Goal: Answer question/provide support: Share knowledge or assist other users

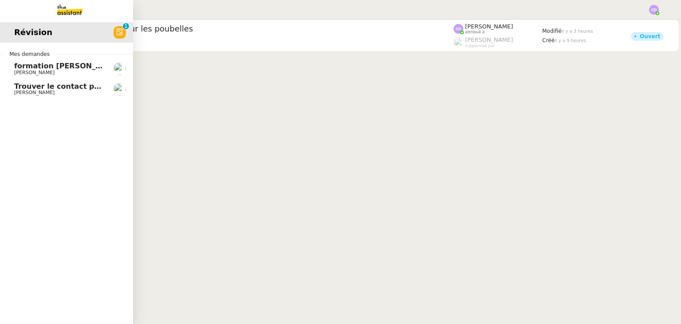
click at [45, 68] on span "formation [PERSON_NAME]" at bounding box center [68, 66] width 108 height 8
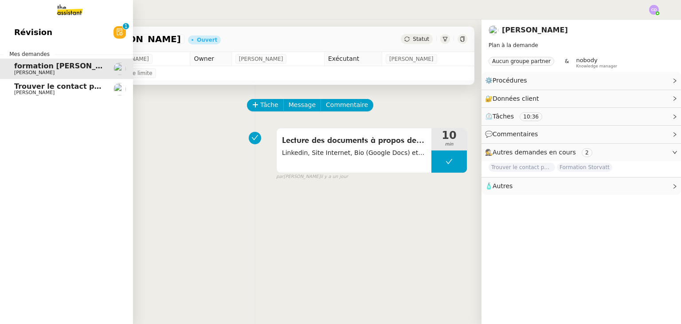
click at [41, 90] on span "[PERSON_NAME]" at bounding box center [34, 93] width 40 height 6
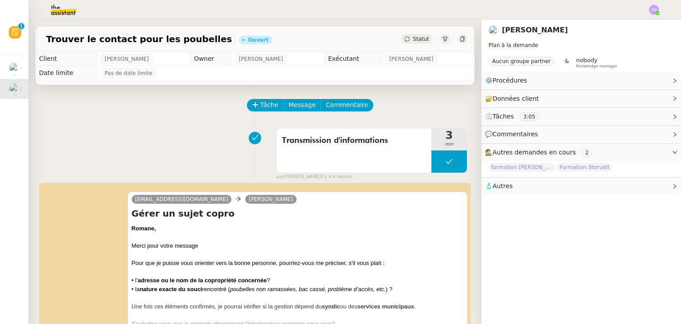
click at [99, 130] on div "Transmission d'informations 3 min false par Clara D. il y a 4 heures" at bounding box center [255, 152] width 425 height 57
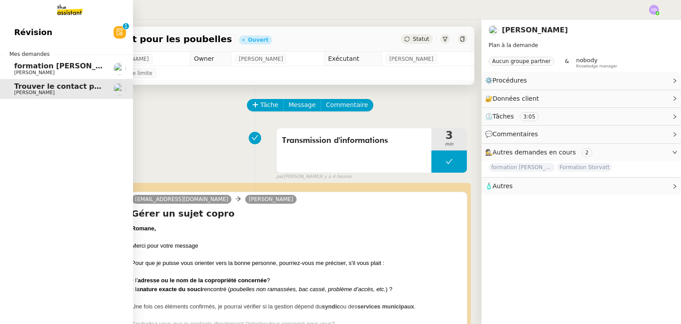
click at [28, 69] on span "formation [PERSON_NAME]" at bounding box center [68, 66] width 108 height 8
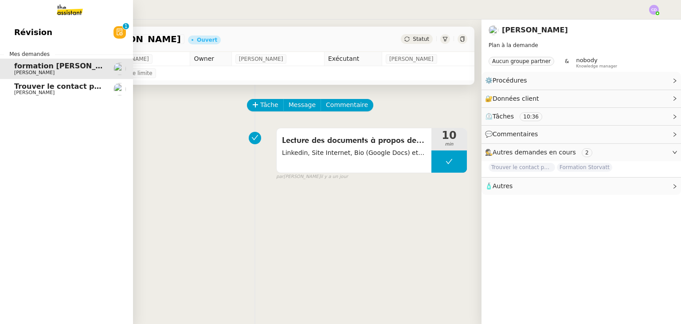
click at [28, 32] on span "Révision" at bounding box center [33, 32] width 38 height 13
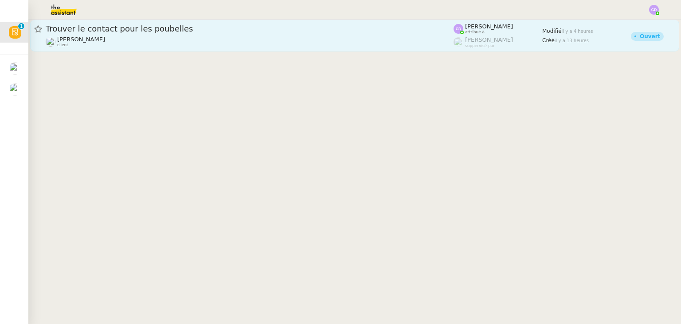
click at [186, 35] on div "Trouver le contact pour les poubelles Romane Vachon client" at bounding box center [250, 36] width 408 height 24
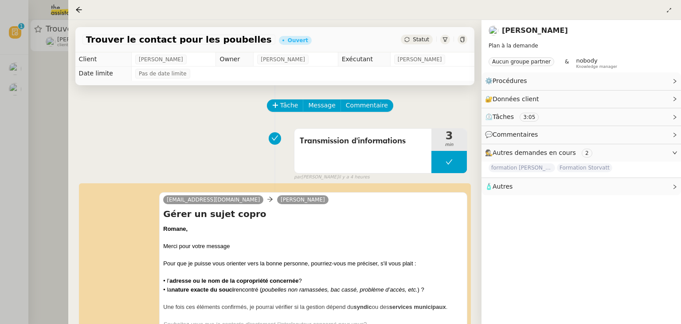
click at [238, 169] on div "Transmission d'informations 3 min false par Clara D. il y a 4 heures" at bounding box center [274, 152] width 385 height 57
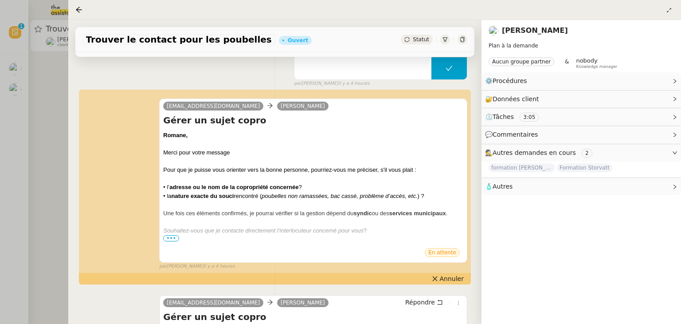
scroll to position [124, 0]
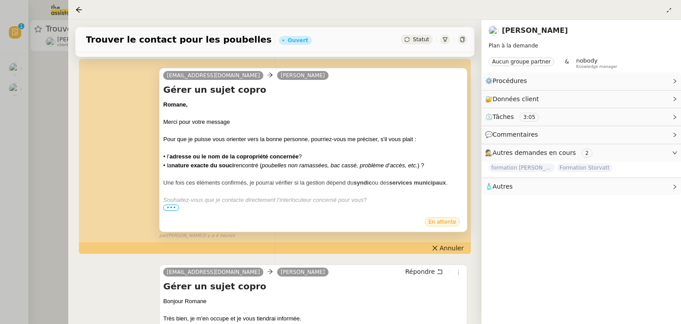
click at [170, 209] on span "•••" at bounding box center [171, 207] width 16 height 6
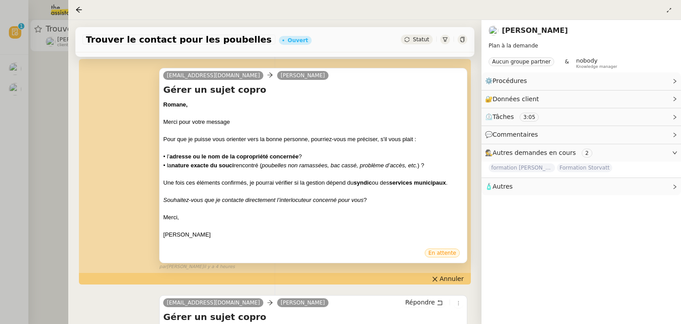
click at [180, 218] on div "Merci," at bounding box center [313, 217] width 300 height 9
click at [451, 251] on span "En attente" at bounding box center [442, 253] width 28 height 6
click at [411, 214] on div "Merci," at bounding box center [313, 217] width 300 height 9
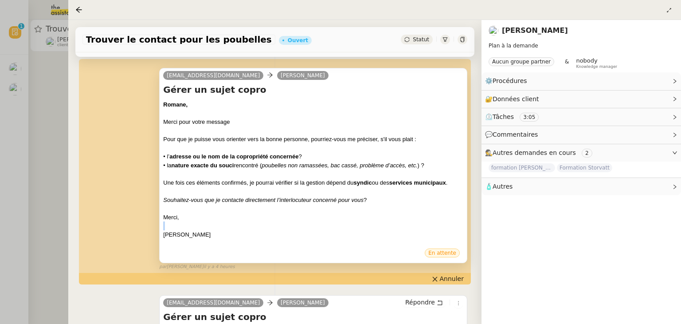
click at [411, 214] on div "Merci," at bounding box center [313, 217] width 300 height 9
click at [271, 196] on em "Souhaitez-vous que je contacte directement l’interlocuteur concerné pour vous" at bounding box center [263, 199] width 200 height 7
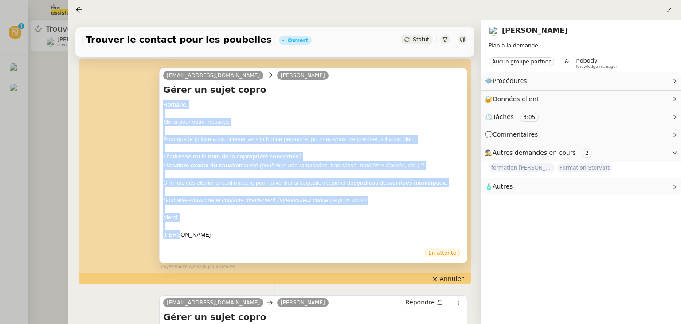
drag, startPoint x: 180, startPoint y: 234, endPoint x: 163, endPoint y: 102, distance: 132.8
click at [163, 102] on div "Romane, Merci pour votre message Pour que je puisse vous orienter vers la bonne…" at bounding box center [313, 173] width 300 height 147
copy div "Romane, Merci pour votre message Pour que je puisse vous orienter vers la bonne…"
click at [452, 171] on div at bounding box center [313, 173] width 300 height 9
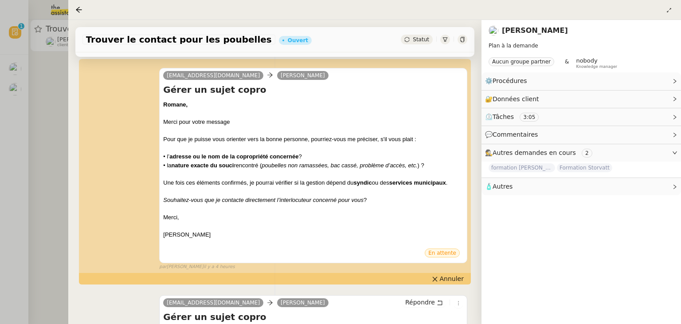
click at [55, 109] on div at bounding box center [340, 162] width 681 height 324
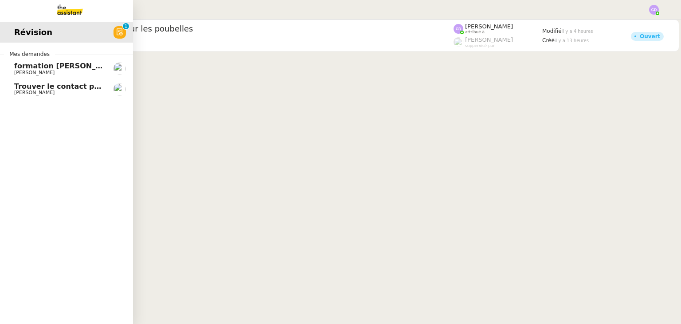
click at [40, 33] on span "Révision" at bounding box center [33, 32] width 38 height 13
click at [121, 34] on icon at bounding box center [120, 32] width 6 height 7
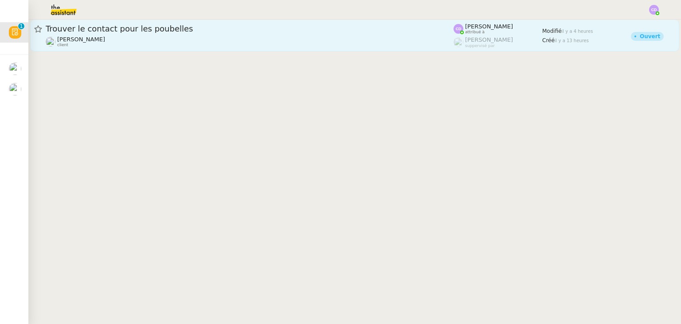
click at [184, 35] on div "Trouver le contact pour les poubelles Romane Vachon client" at bounding box center [250, 36] width 408 height 24
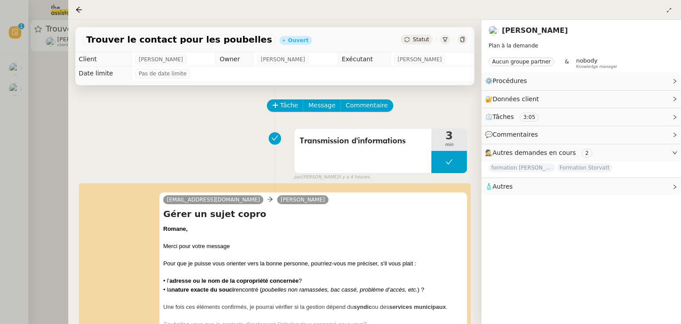
click at [232, 110] on div "Tâche Message Commentaire" at bounding box center [274, 109] width 385 height 21
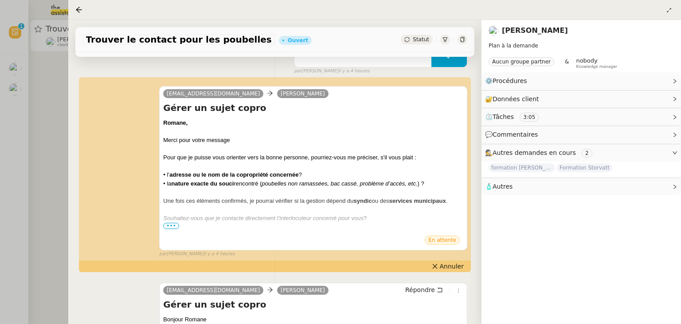
scroll to position [106, 0]
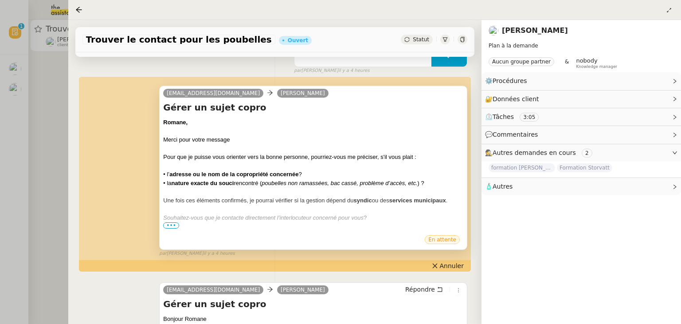
click at [274, 118] on div "Romane," at bounding box center [313, 122] width 300 height 9
click at [175, 226] on span "•••" at bounding box center [171, 225] width 16 height 6
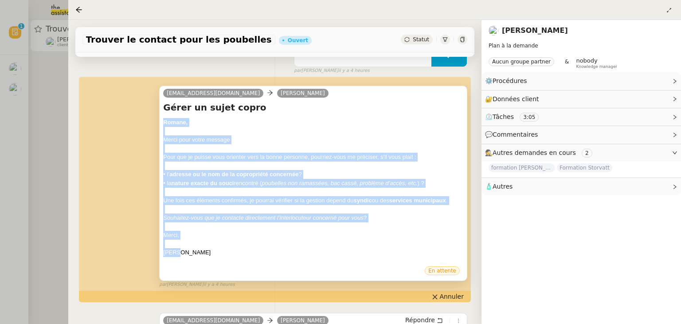
drag, startPoint x: 195, startPoint y: 253, endPoint x: 161, endPoint y: 120, distance: 136.7
click at [161, 120] on div "zack@theassistant.com Romane Vachon Gérer un sujet copro Romane, Merci pour vot…" at bounding box center [313, 183] width 308 height 195
copy div "Romane, Merci pour votre message Pour que je puisse vous orienter vers la bonne…"
click at [442, 293] on button "Annuler" at bounding box center [447, 296] width 39 height 10
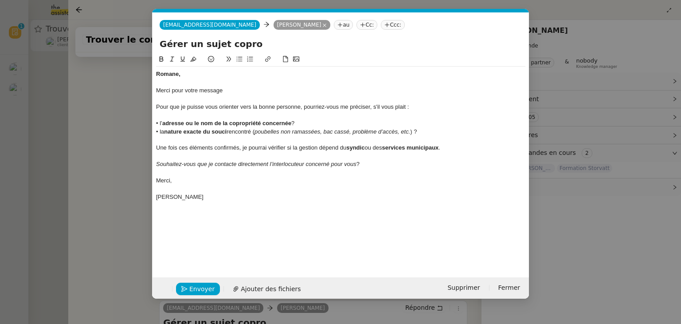
scroll to position [0, 19]
click at [233, 178] on div "Merci," at bounding box center [340, 180] width 369 height 8
click at [200, 193] on div "Clara" at bounding box center [340, 197] width 369 height 8
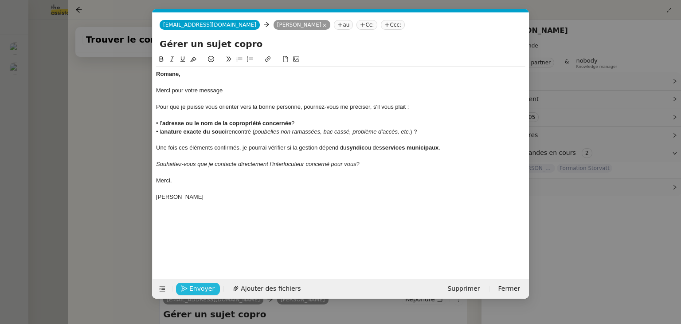
click at [203, 289] on span "Envoyer" at bounding box center [201, 288] width 25 height 10
click at [203, 289] on span "Confirmer l'envoi" at bounding box center [215, 288] width 53 height 10
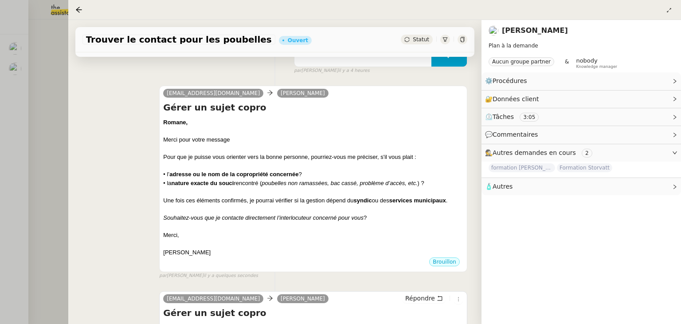
click at [136, 206] on div "zack@theassistant.com Romane Vachon Gérer un sujet copro Romane, Merci pour vot…" at bounding box center [274, 179] width 385 height 202
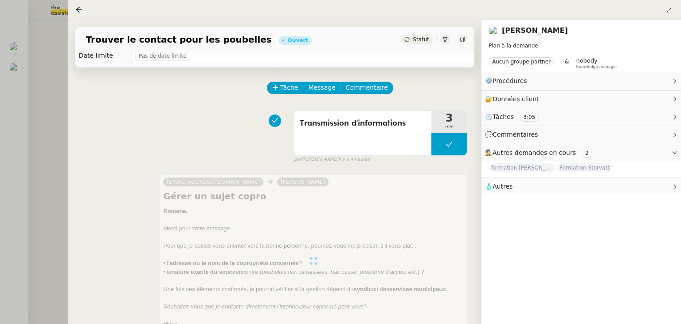
scroll to position [0, 0]
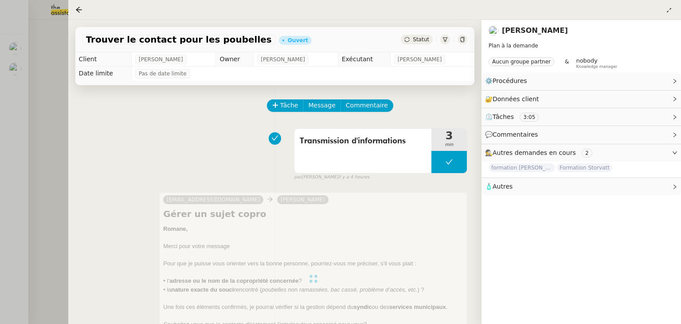
click at [58, 150] on div at bounding box center [340, 162] width 681 height 324
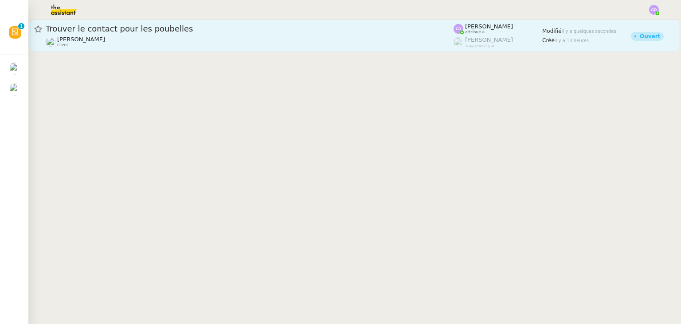
click at [142, 29] on span "Trouver le contact pour les poubelles" at bounding box center [250, 29] width 408 height 8
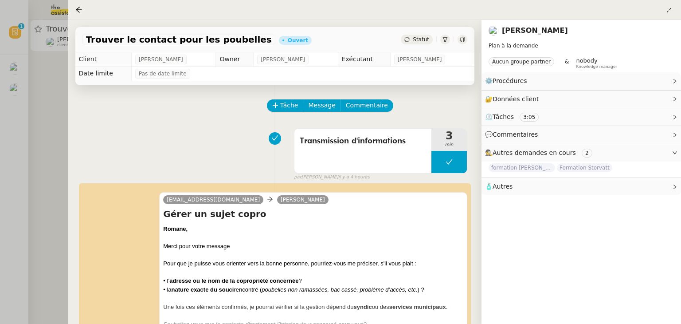
click at [149, 27] on div "Trouver le contact pour les poubelles Ouvert Statut" at bounding box center [274, 39] width 399 height 25
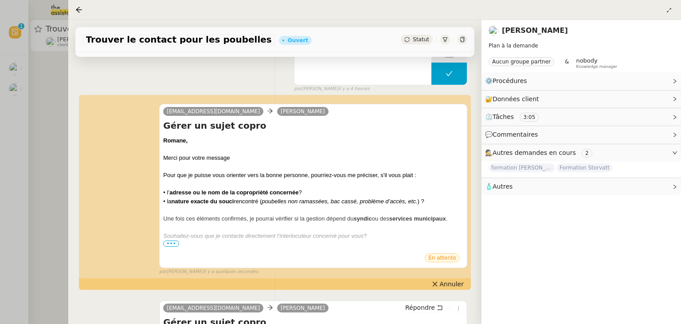
scroll to position [89, 0]
click at [174, 242] on span "•••" at bounding box center [171, 243] width 16 height 6
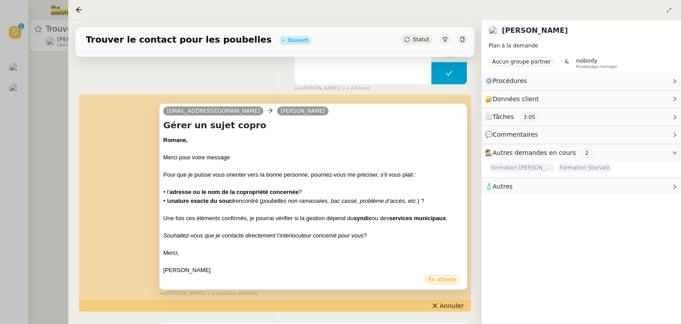
click at [145, 214] on div "zack@theassistant.com Romane Vachon Gérer un sujet copro Romane, Merci pour vot…" at bounding box center [274, 196] width 385 height 202
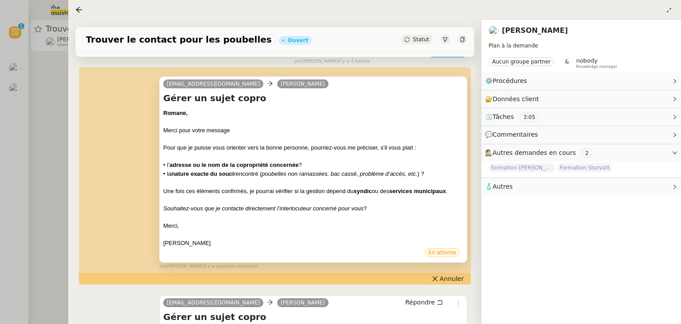
scroll to position [115, 0]
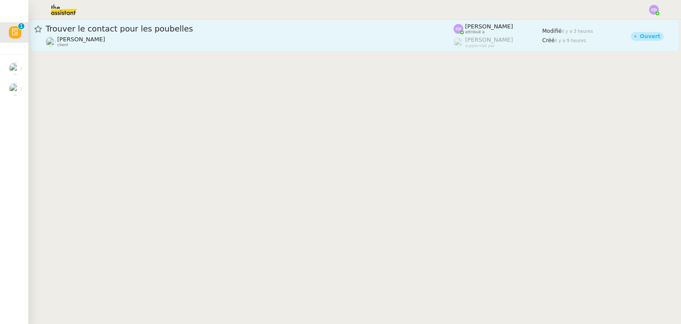
click at [188, 25] on span "Trouver le contact pour les poubelles" at bounding box center [250, 29] width 408 height 8
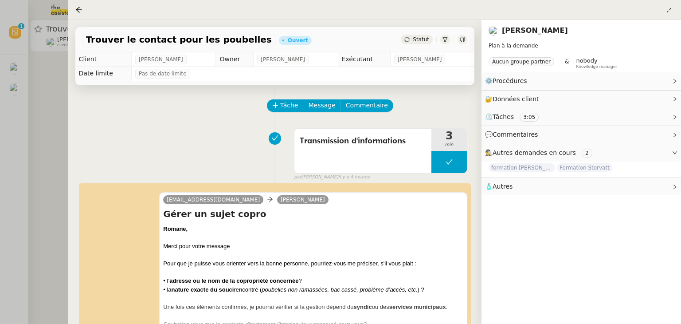
click at [108, 162] on div "Transmission d'informations 3 min false par Clara D. il y a 4 heures" at bounding box center [274, 152] width 385 height 57
click at [55, 88] on div at bounding box center [340, 162] width 681 height 324
